Goal: Task Accomplishment & Management: Complete application form

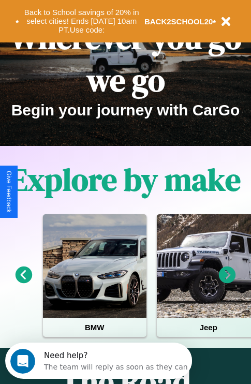
scroll to position [159, 0]
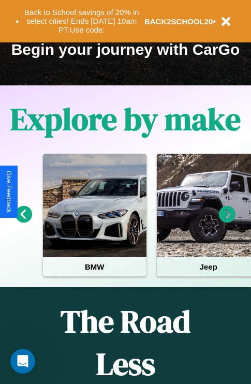
click at [227, 221] on icon at bounding box center [227, 214] width 17 height 17
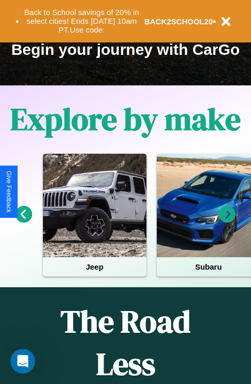
click at [227, 221] on icon at bounding box center [227, 214] width 17 height 17
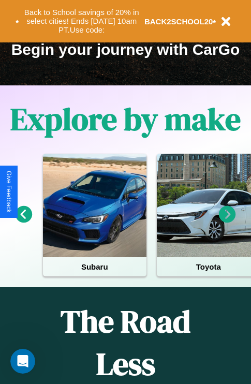
click at [227, 221] on icon at bounding box center [227, 214] width 17 height 17
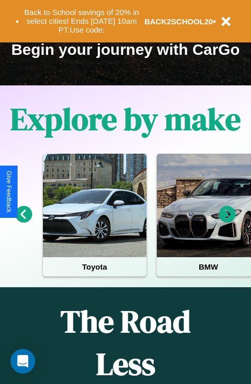
click at [23, 221] on icon at bounding box center [24, 214] width 17 height 17
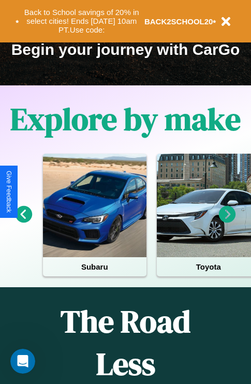
click at [23, 221] on icon at bounding box center [24, 214] width 17 height 17
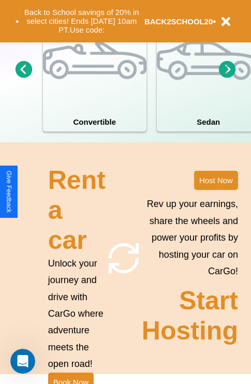
scroll to position [805, 0]
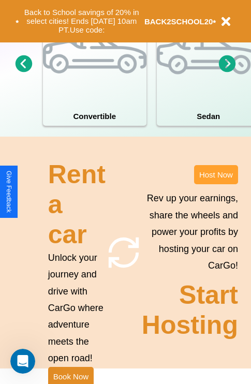
click at [216, 184] on button "Host Now" at bounding box center [216, 174] width 44 height 19
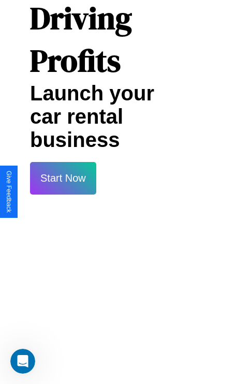
scroll to position [18, 20]
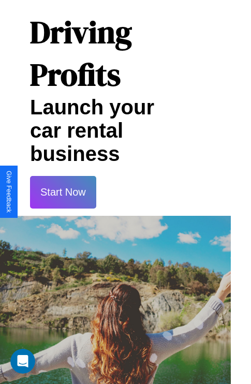
click at [63, 192] on button "Start Now" at bounding box center [63, 192] width 66 height 33
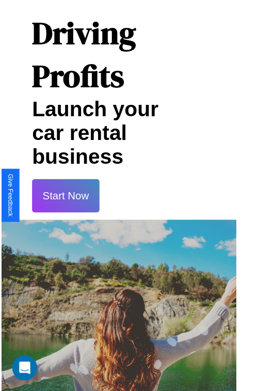
scroll to position [18, 18]
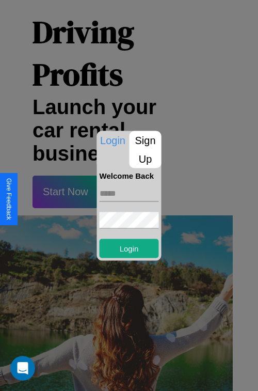
click at [145, 149] on p "Sign Up" at bounding box center [146, 149] width 32 height 37
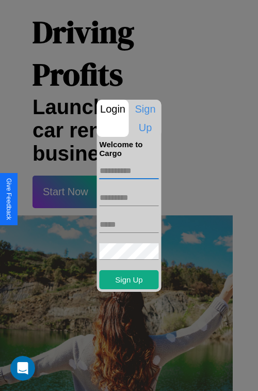
click at [129, 171] on input "text" at bounding box center [129, 171] width 59 height 17
type input "******"
click at [129, 197] on input "text" at bounding box center [129, 198] width 59 height 17
type input "****"
click at [129, 224] on input "text" at bounding box center [129, 225] width 59 height 17
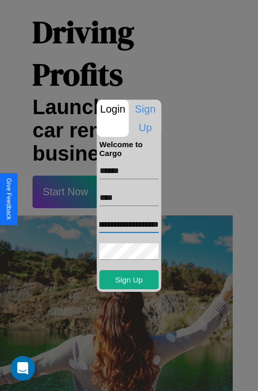
scroll to position [0, 33]
type input "**********"
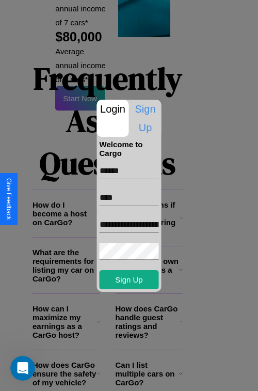
click at [115, 377] on div at bounding box center [129, 195] width 258 height 391
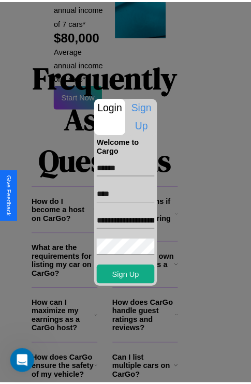
scroll to position [14, 18]
